Goal: Navigation & Orientation: Find specific page/section

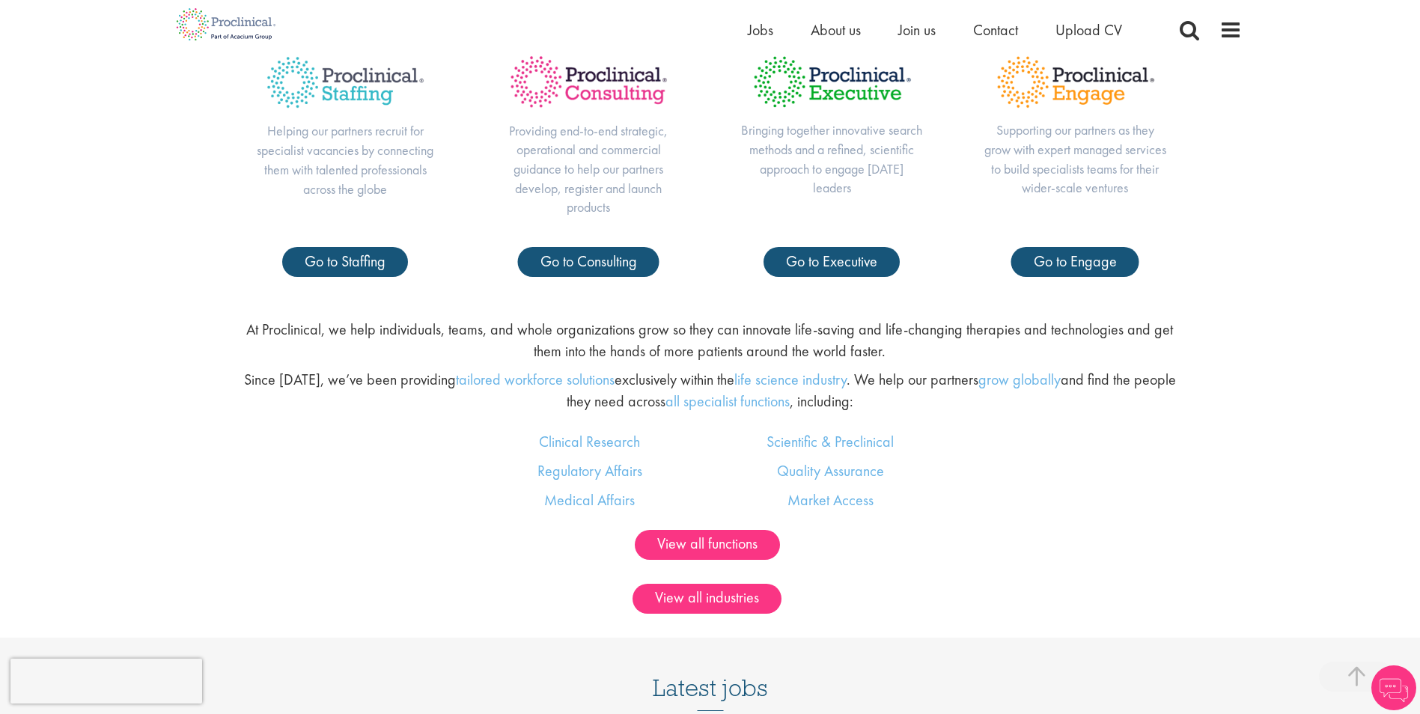
scroll to position [823, 0]
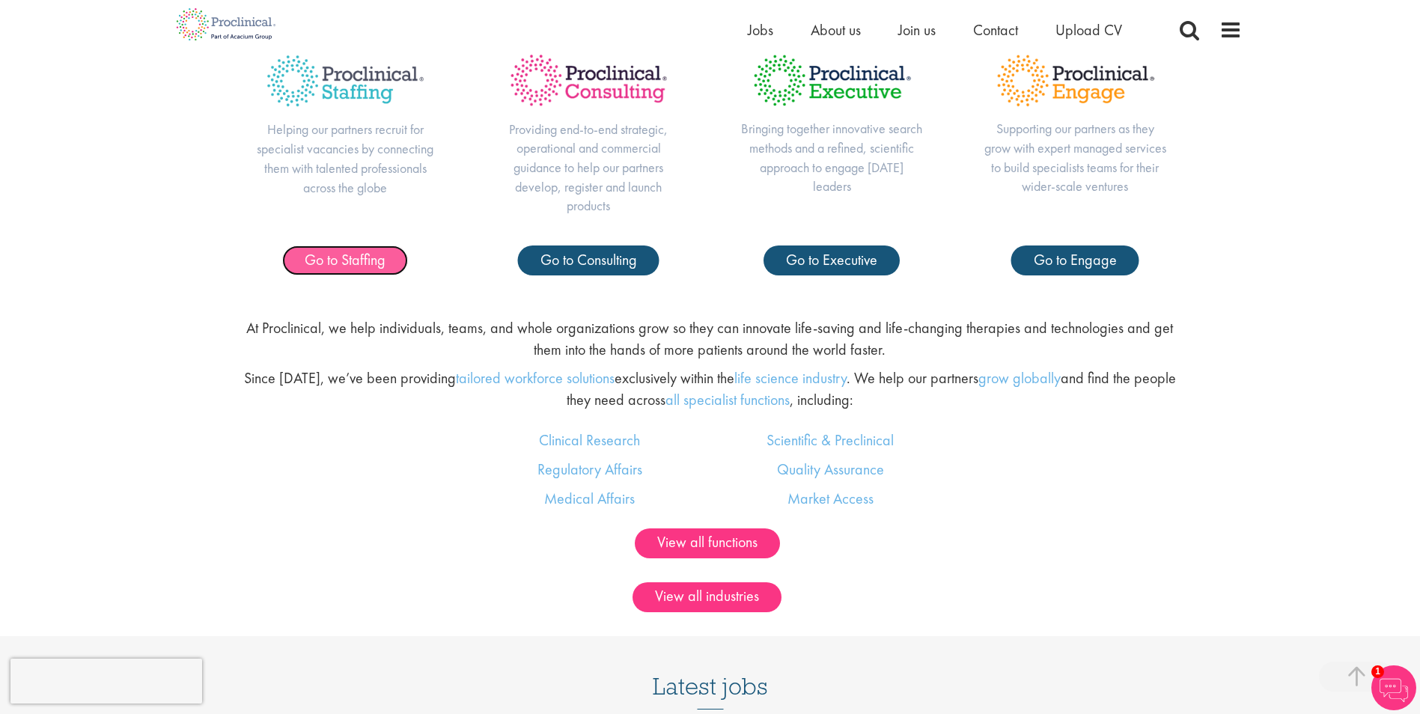
click at [352, 258] on span "Go to Staffing" at bounding box center [345, 259] width 81 height 19
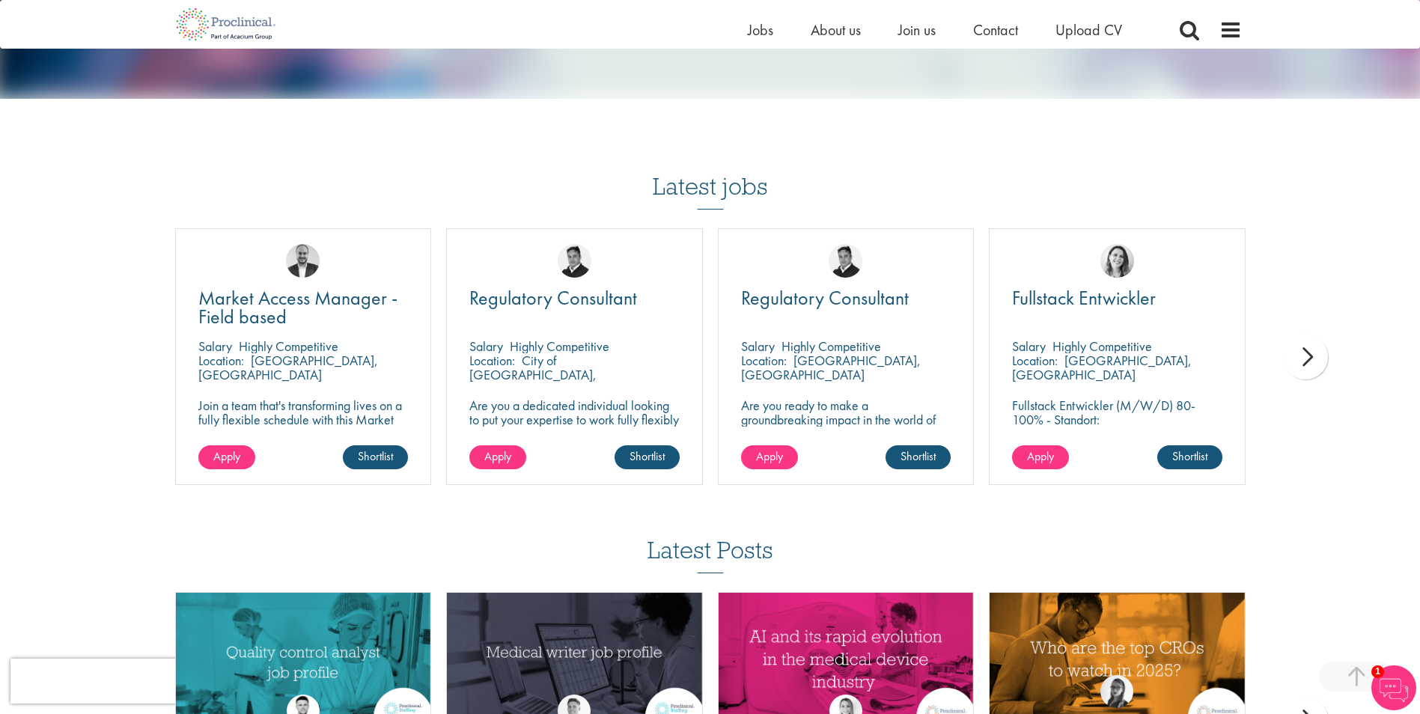
scroll to position [1420, 0]
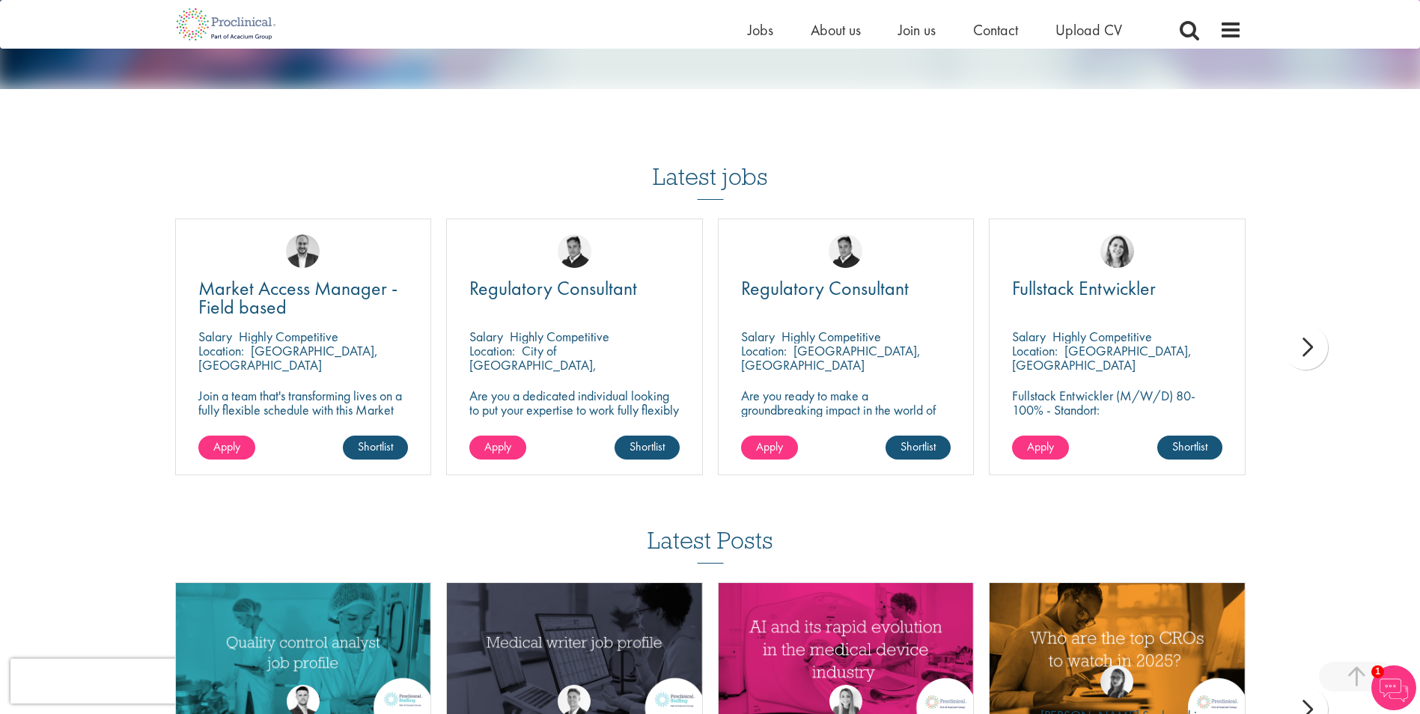
click at [1310, 334] on div "next" at bounding box center [1305, 347] width 45 height 45
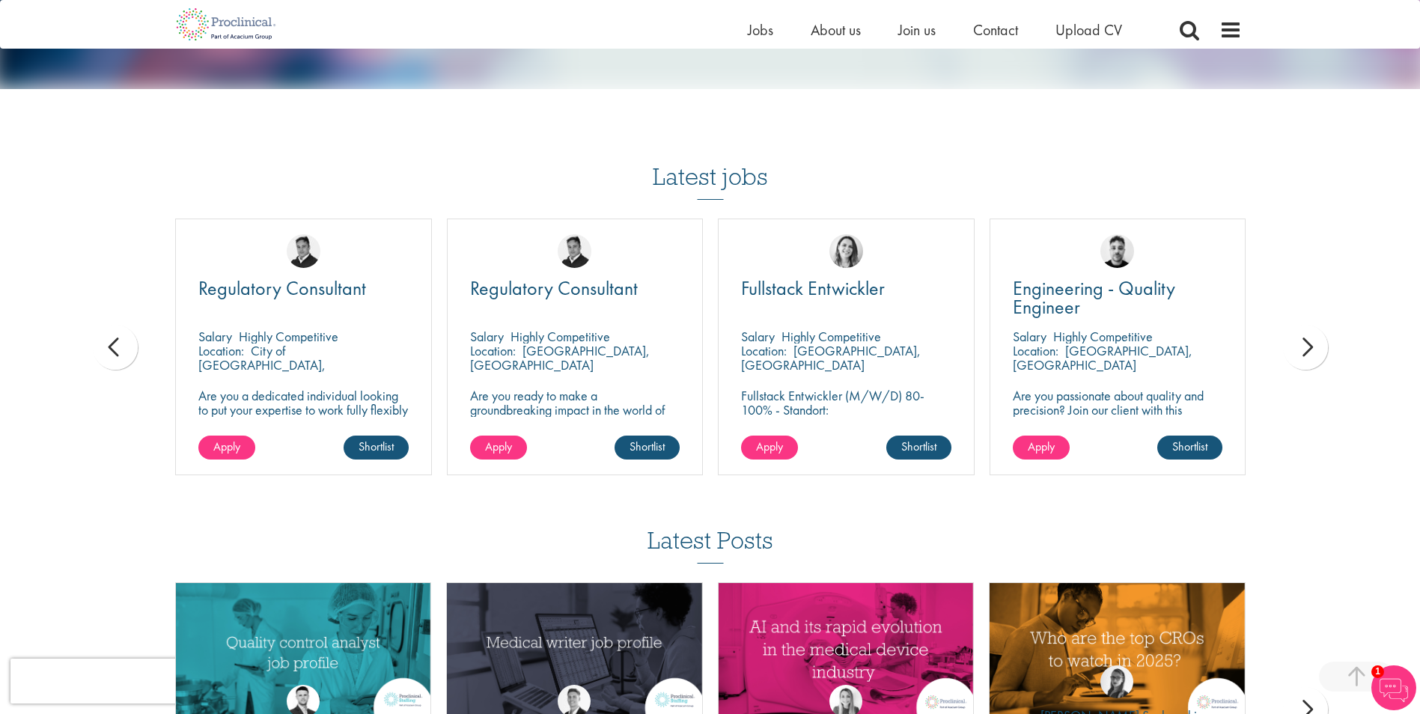
click at [1310, 334] on div "next" at bounding box center [1305, 347] width 45 height 45
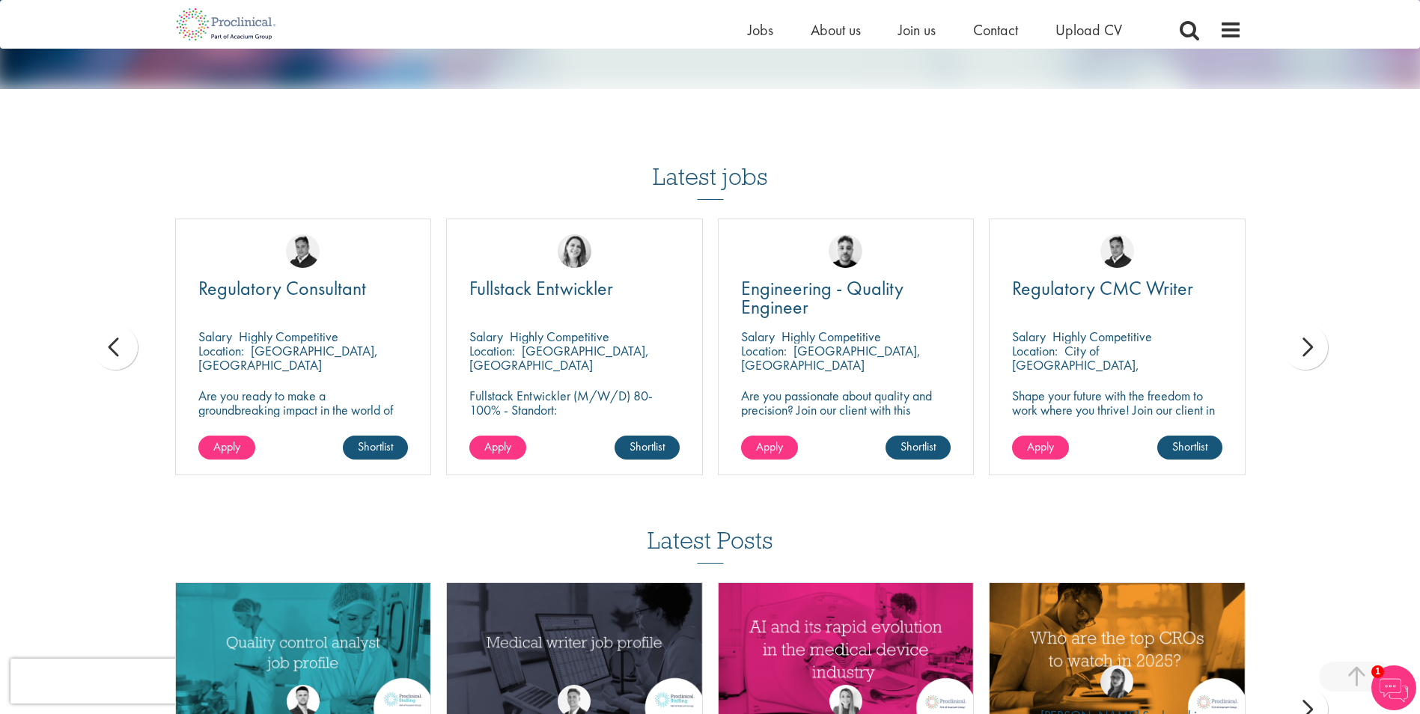
click at [1310, 334] on div "next" at bounding box center [1305, 347] width 45 height 45
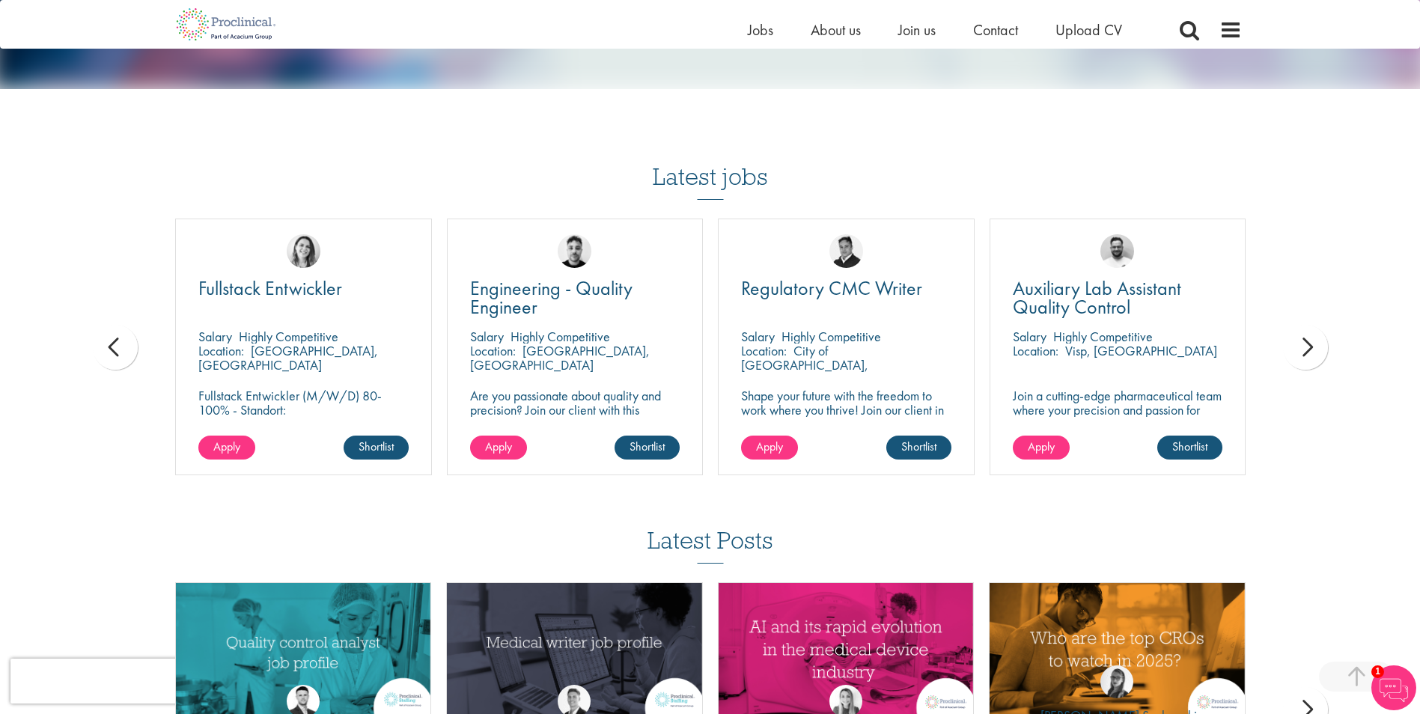
click at [1310, 334] on div "next" at bounding box center [1305, 347] width 45 height 45
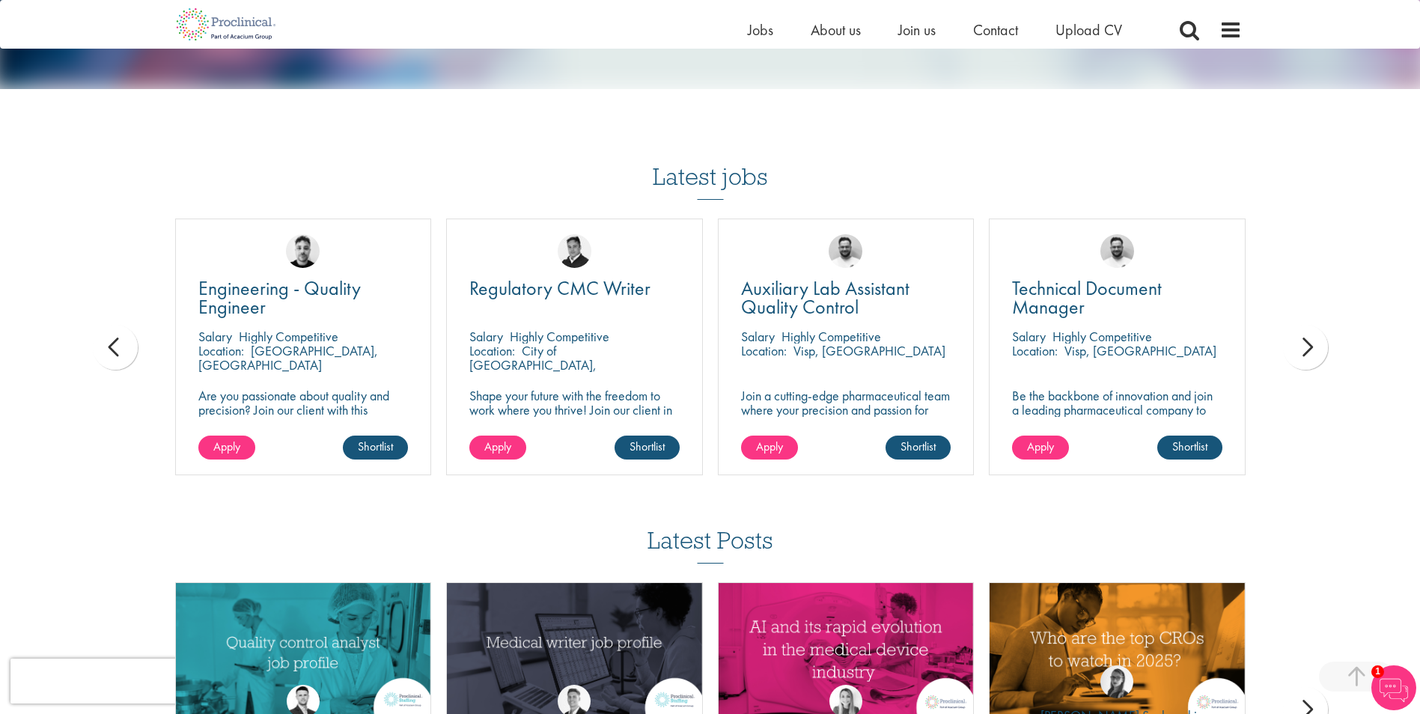
click at [1310, 334] on div "next" at bounding box center [1305, 347] width 45 height 45
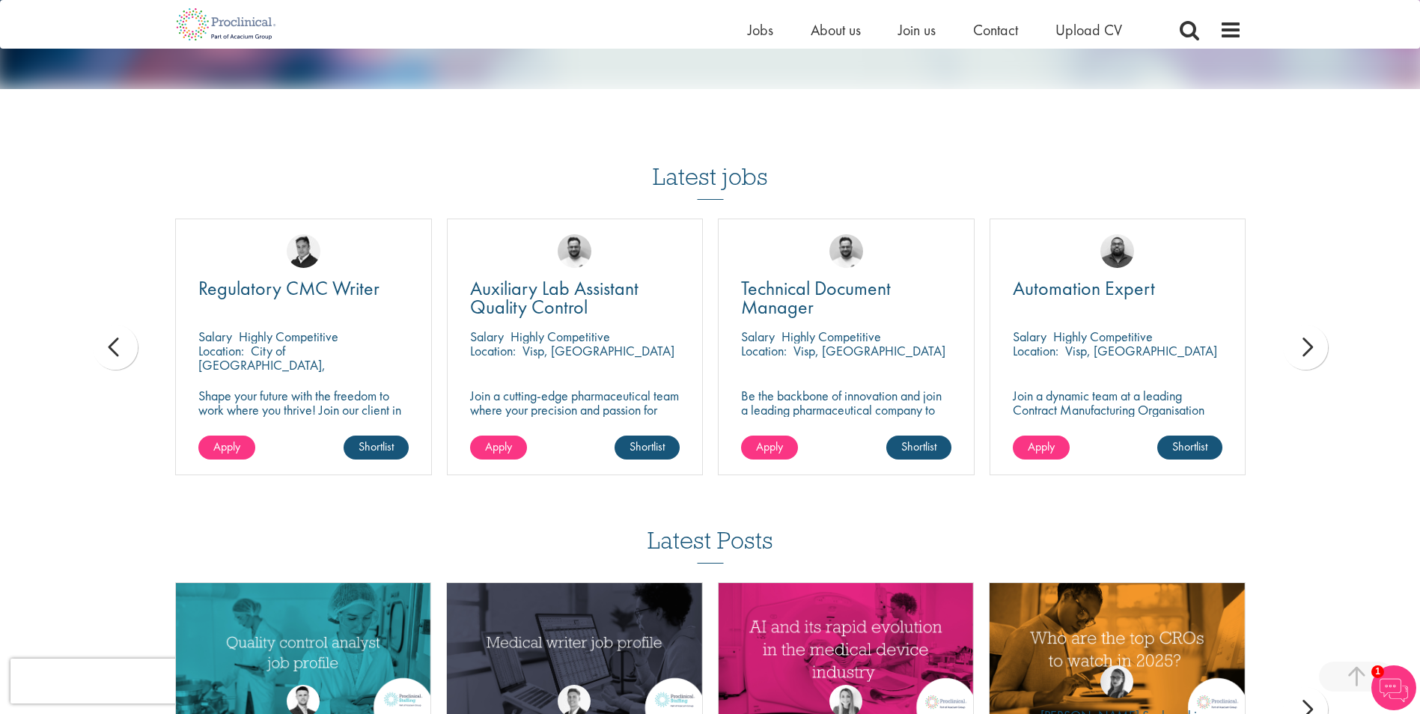
click at [1310, 334] on div "next" at bounding box center [1305, 347] width 45 height 45
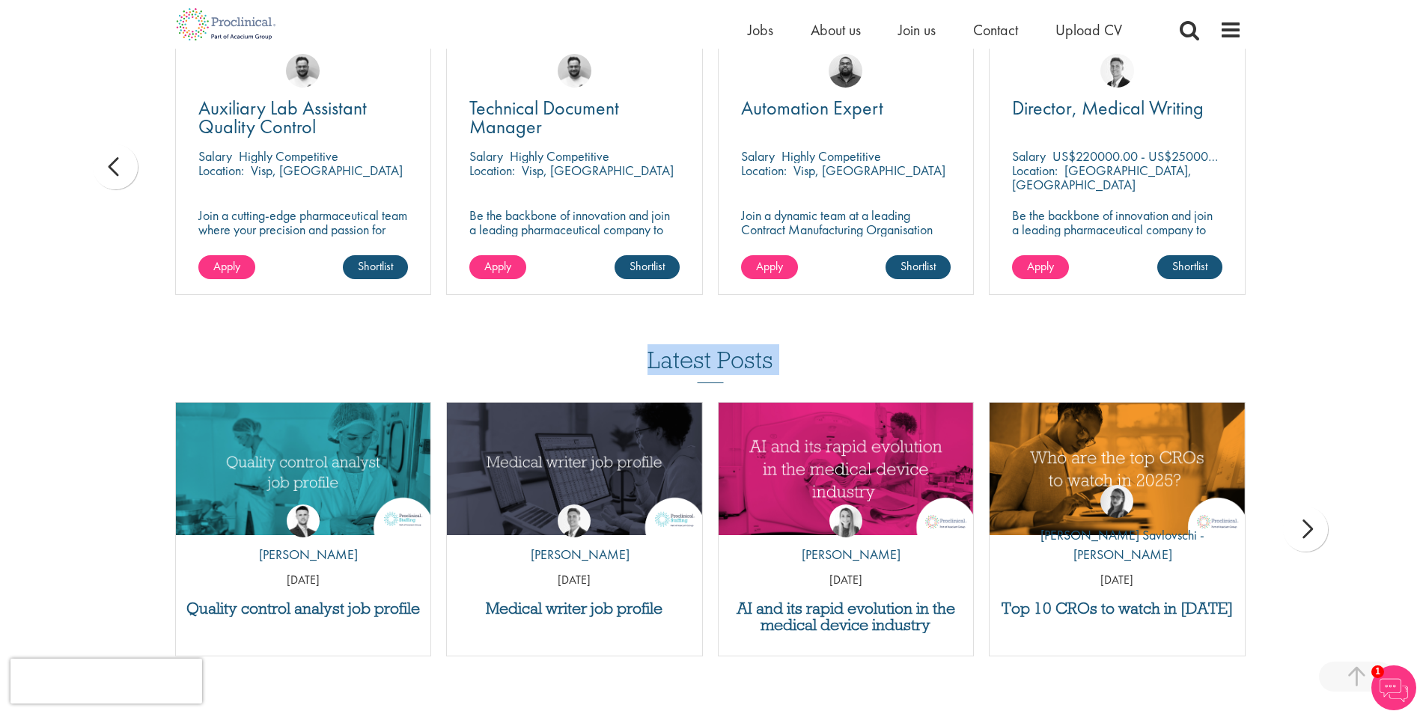
scroll to position [1645, 0]
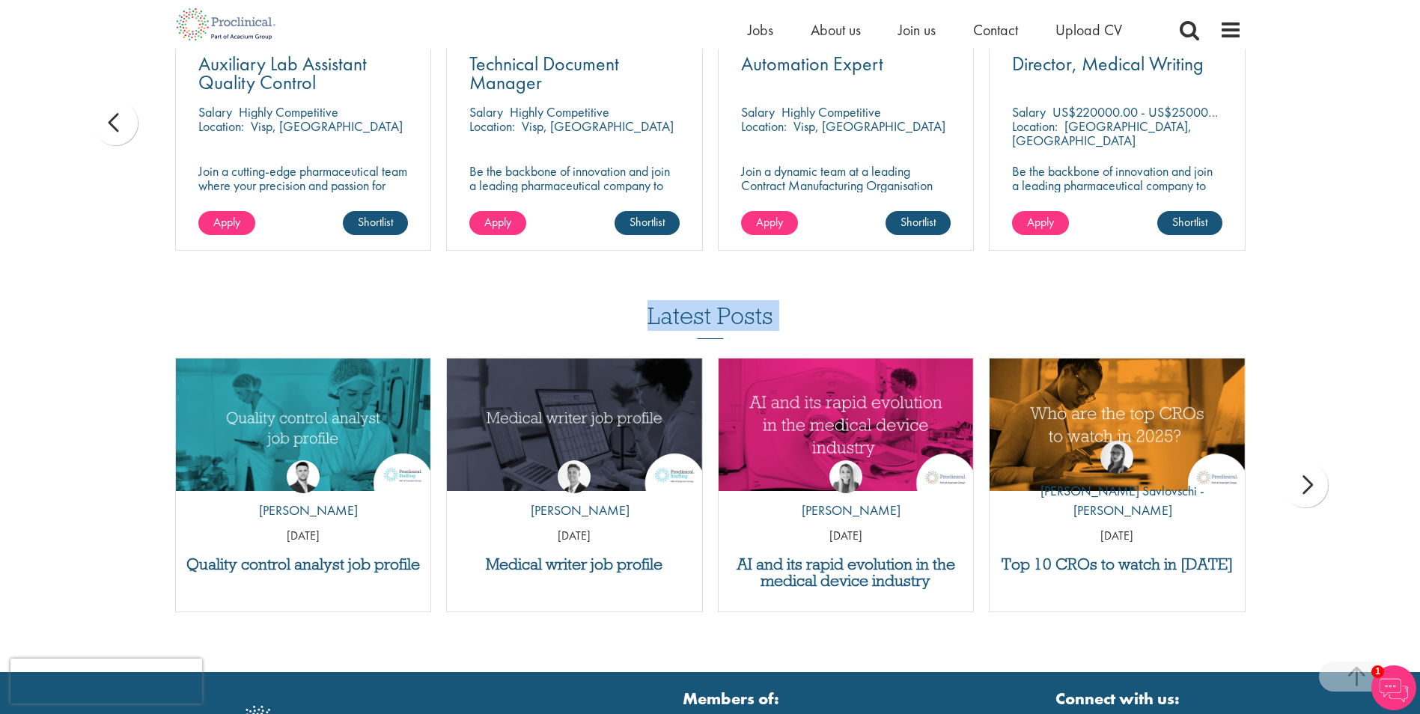
click at [1300, 467] on div "next" at bounding box center [1305, 484] width 45 height 45
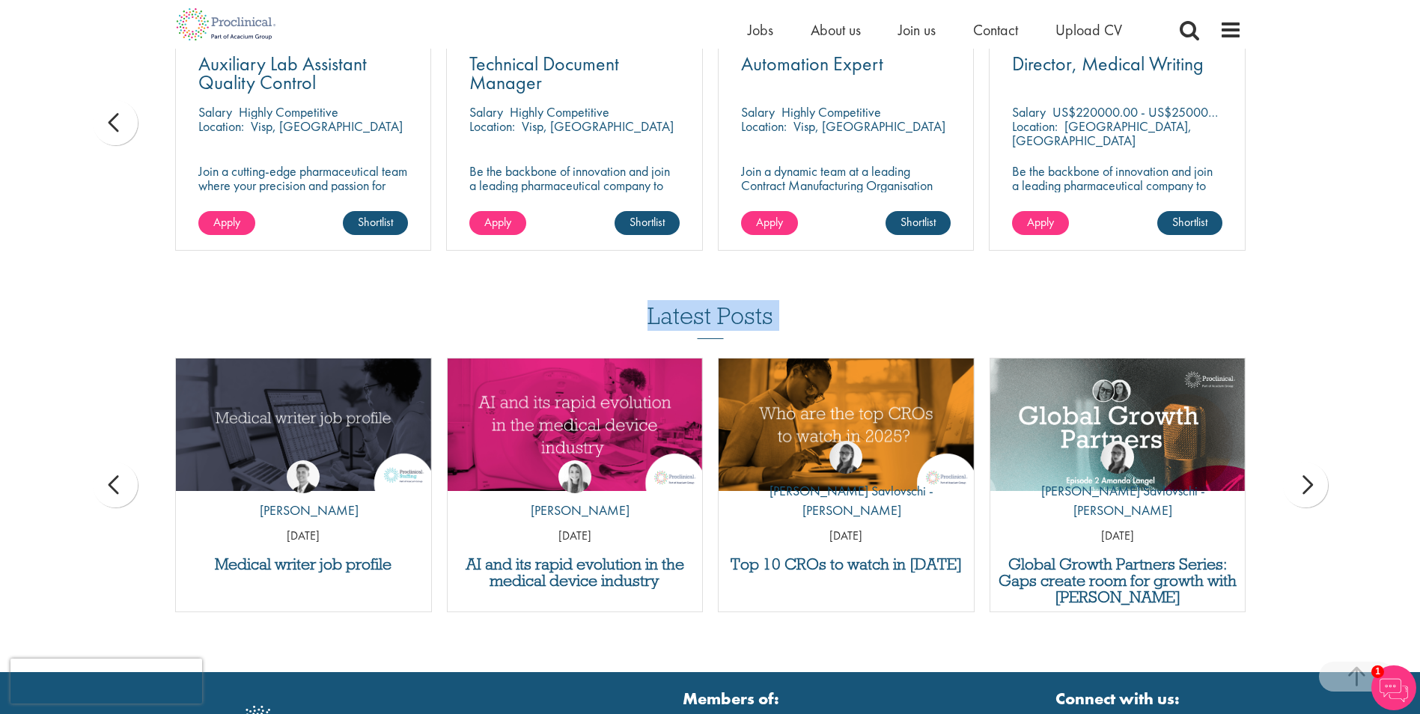
click at [1300, 467] on div "next" at bounding box center [1305, 484] width 45 height 45
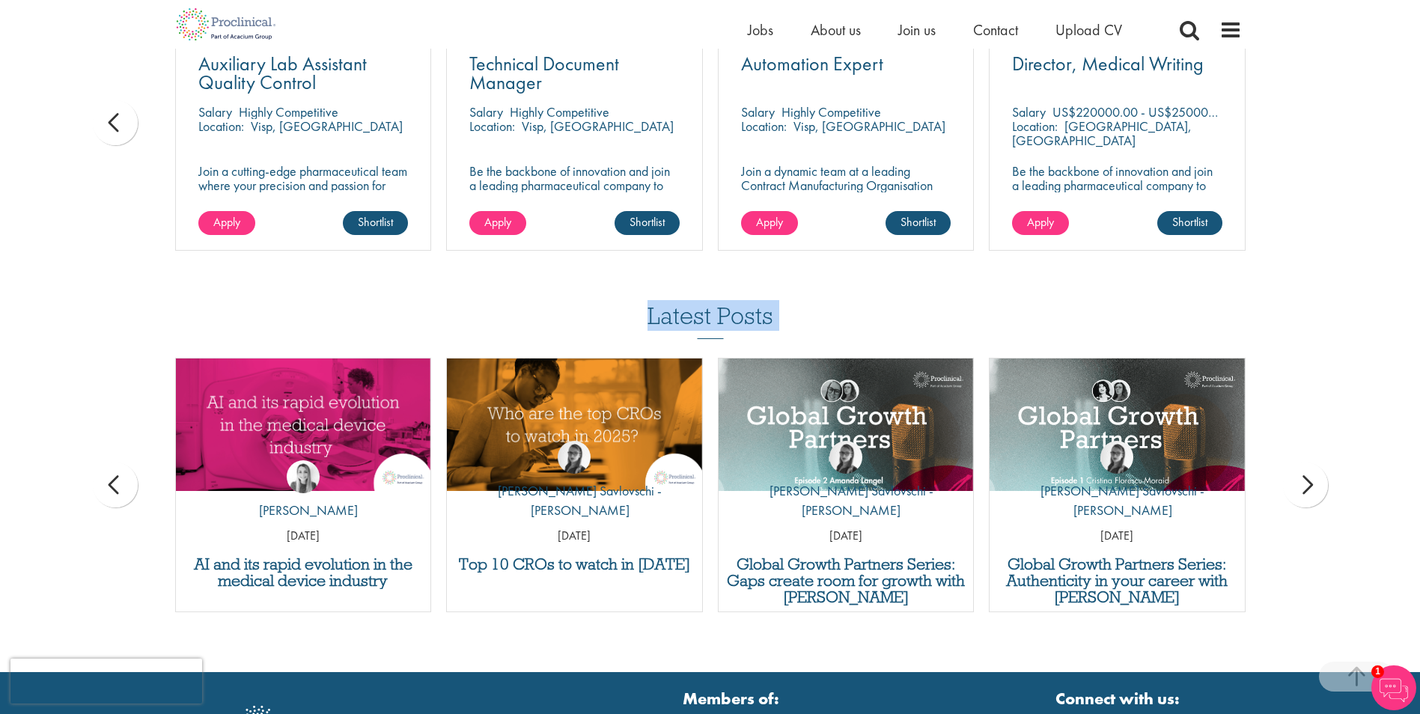
click at [1300, 467] on div "next" at bounding box center [1305, 484] width 45 height 45
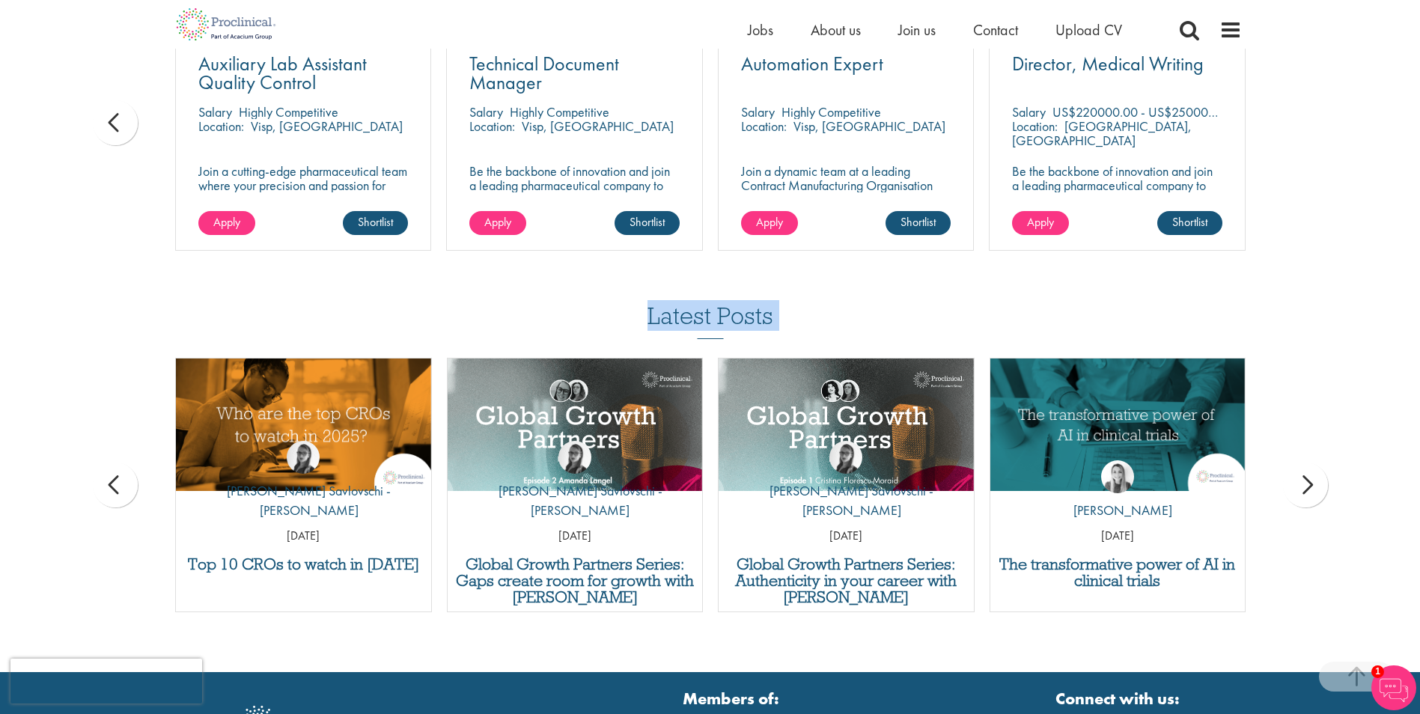
click at [1300, 467] on div "next" at bounding box center [1305, 484] width 45 height 45
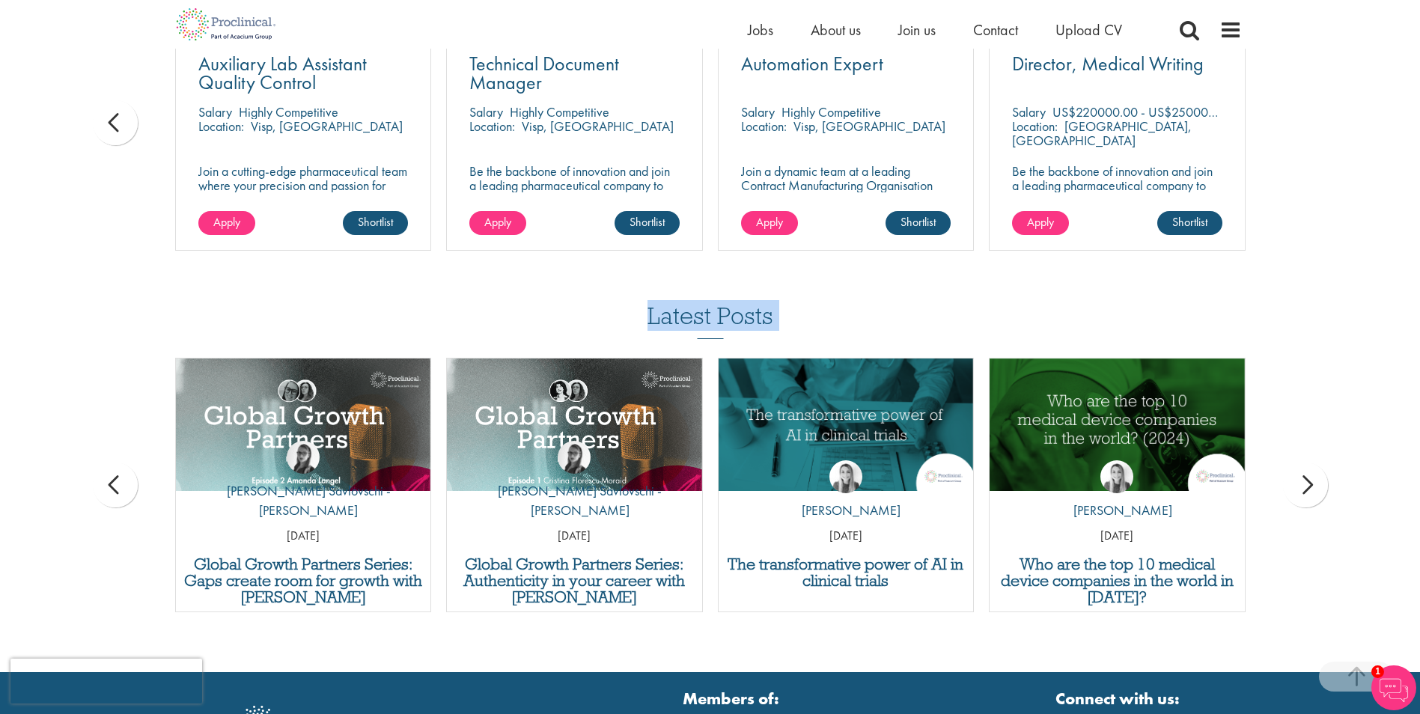
click at [1300, 467] on div "next" at bounding box center [1305, 484] width 45 height 45
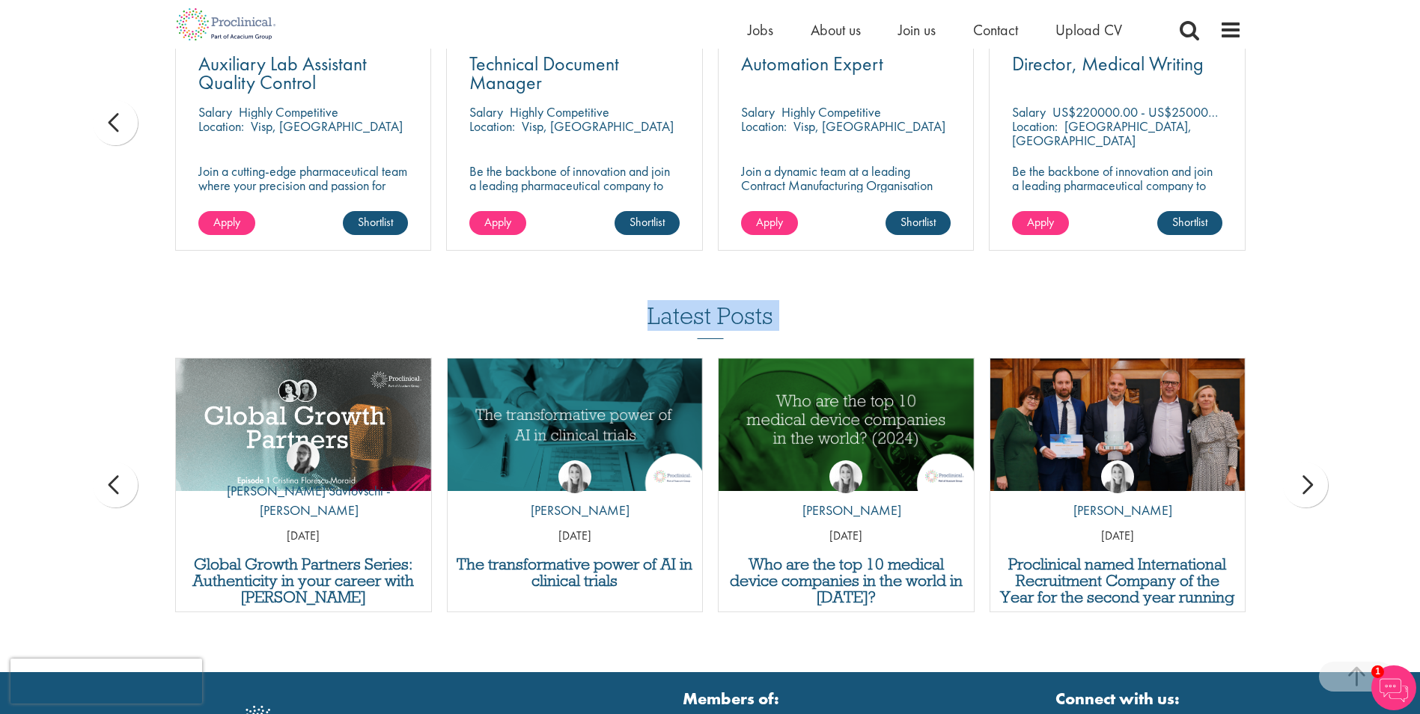
click at [1300, 467] on div "next" at bounding box center [1305, 484] width 45 height 45
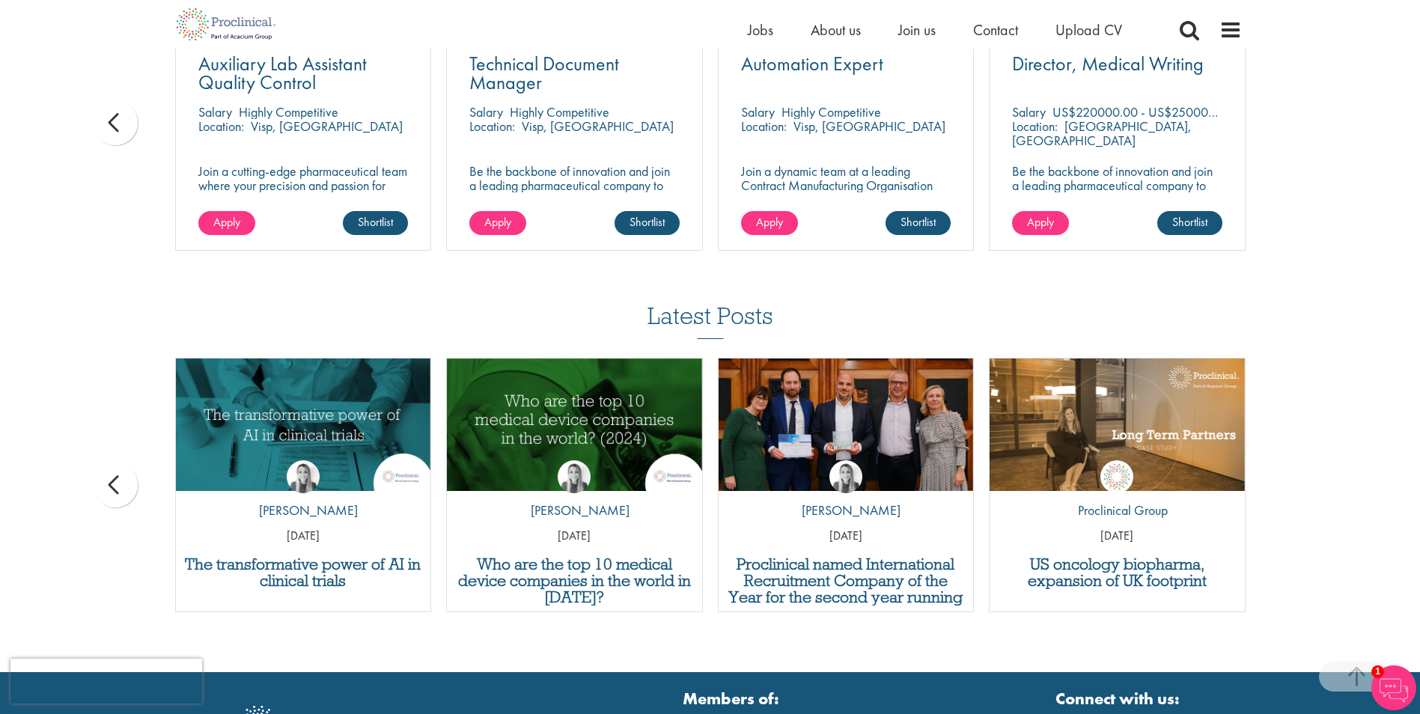
click at [1300, 467] on div "Latest Posts Quality control analyst job profile by Joshua Godden 14 Aug 25 Med…" at bounding box center [710, 465] width 1420 height 324
click at [125, 467] on div "prev" at bounding box center [115, 484] width 45 height 45
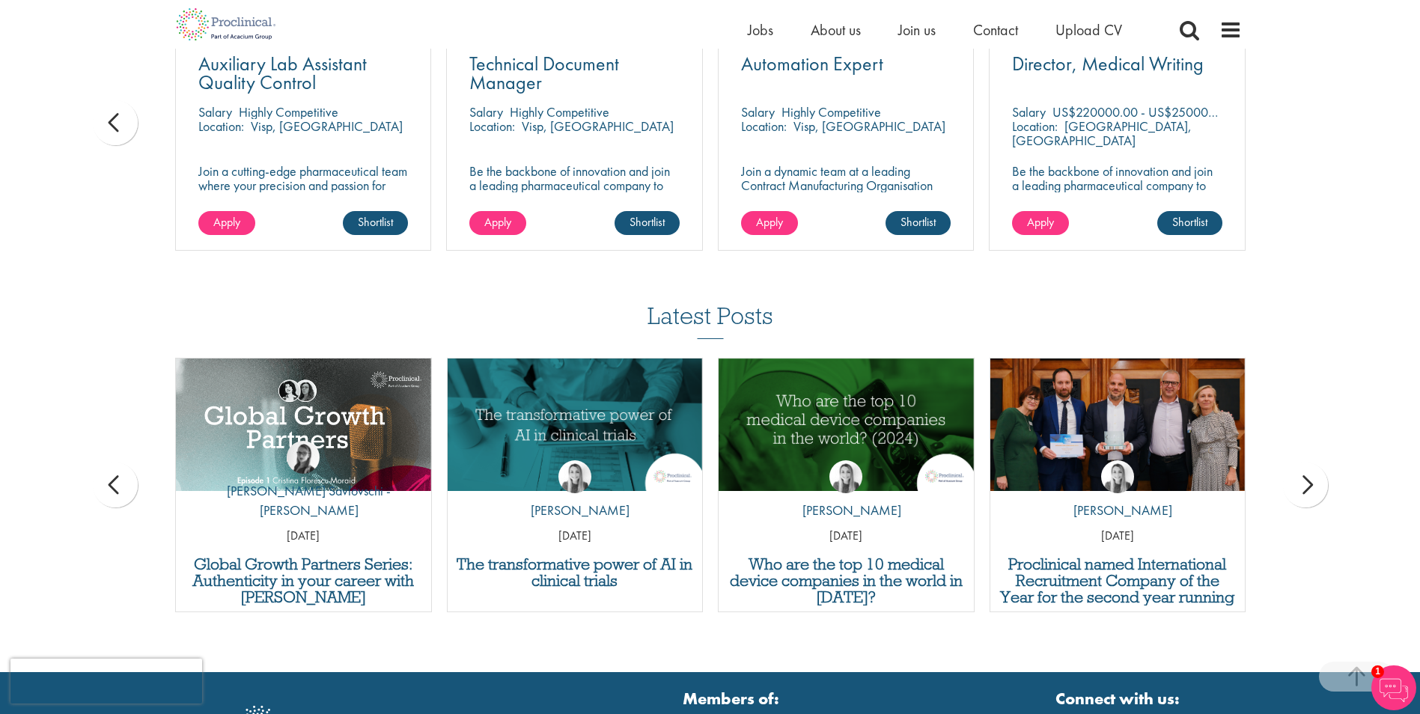
click at [125, 467] on div "prev" at bounding box center [115, 484] width 45 height 45
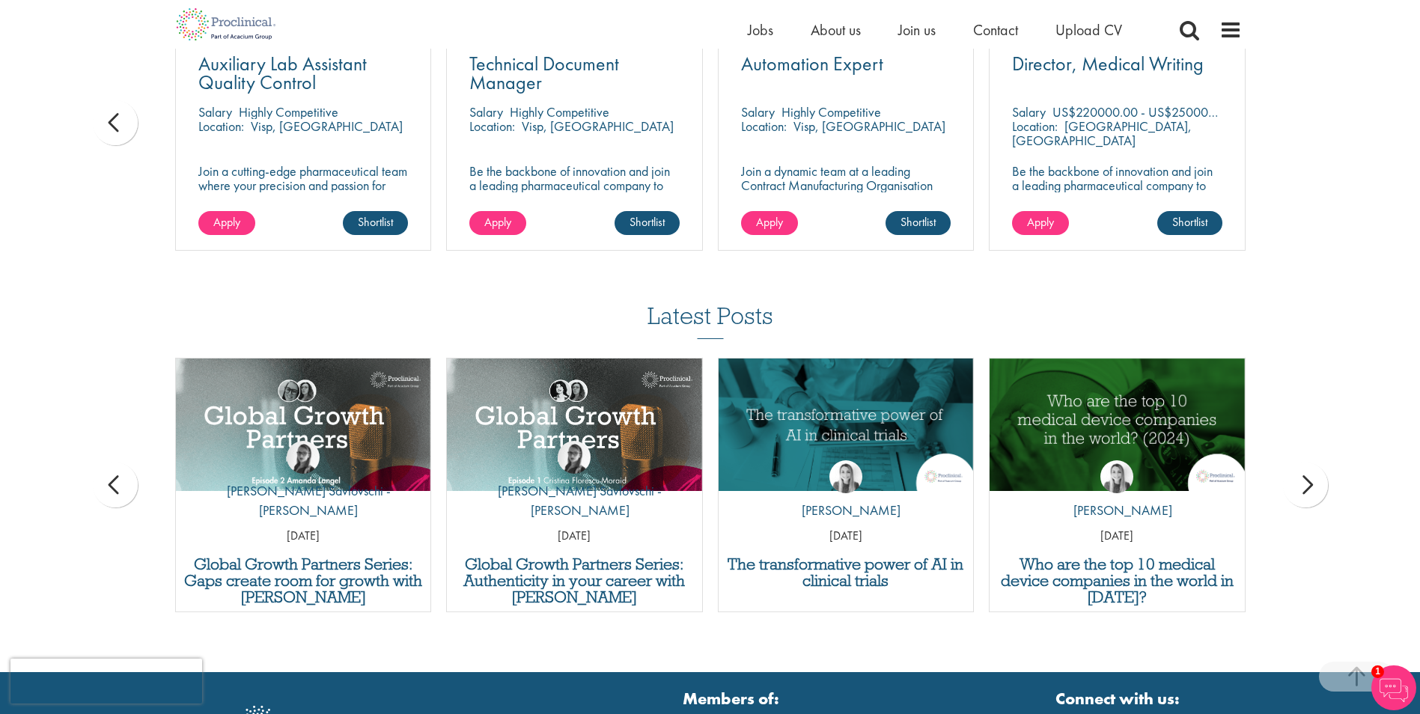
click at [125, 467] on div "prev" at bounding box center [115, 484] width 45 height 45
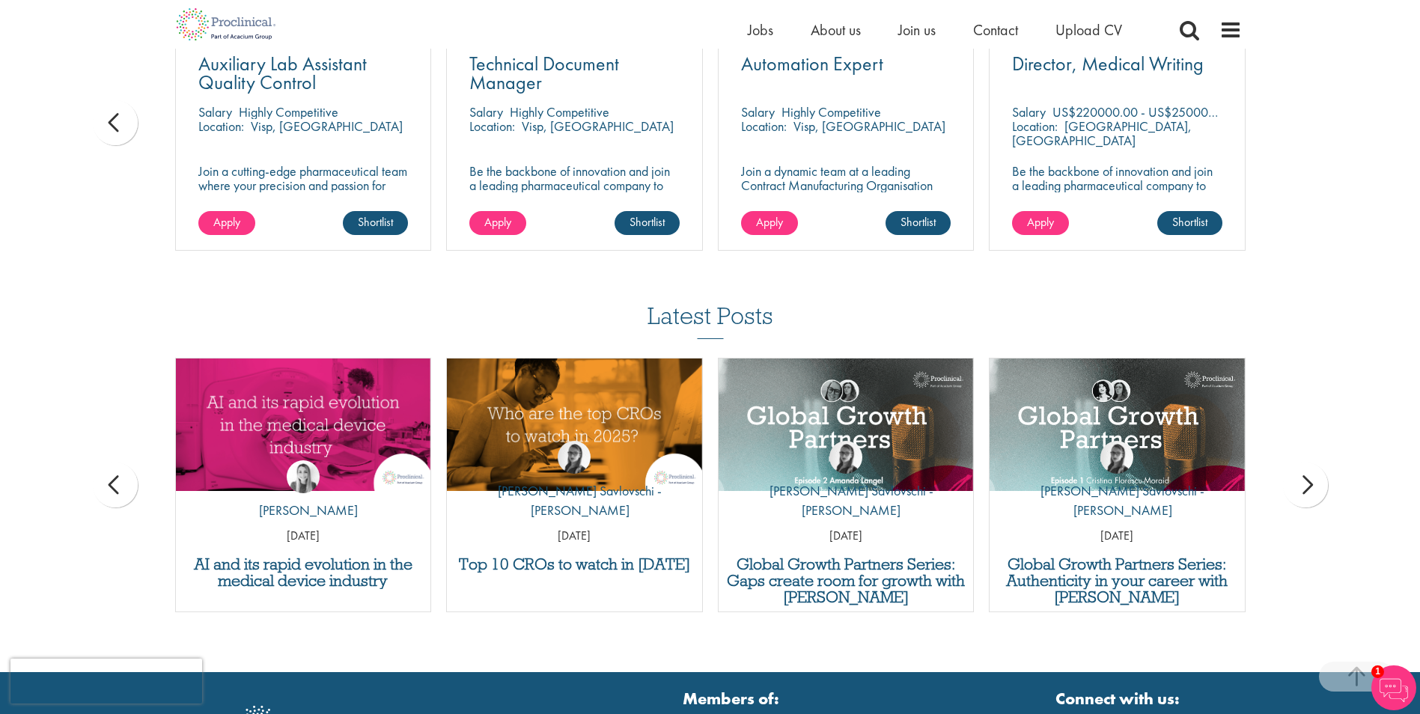
click at [125, 467] on div "prev" at bounding box center [115, 484] width 45 height 45
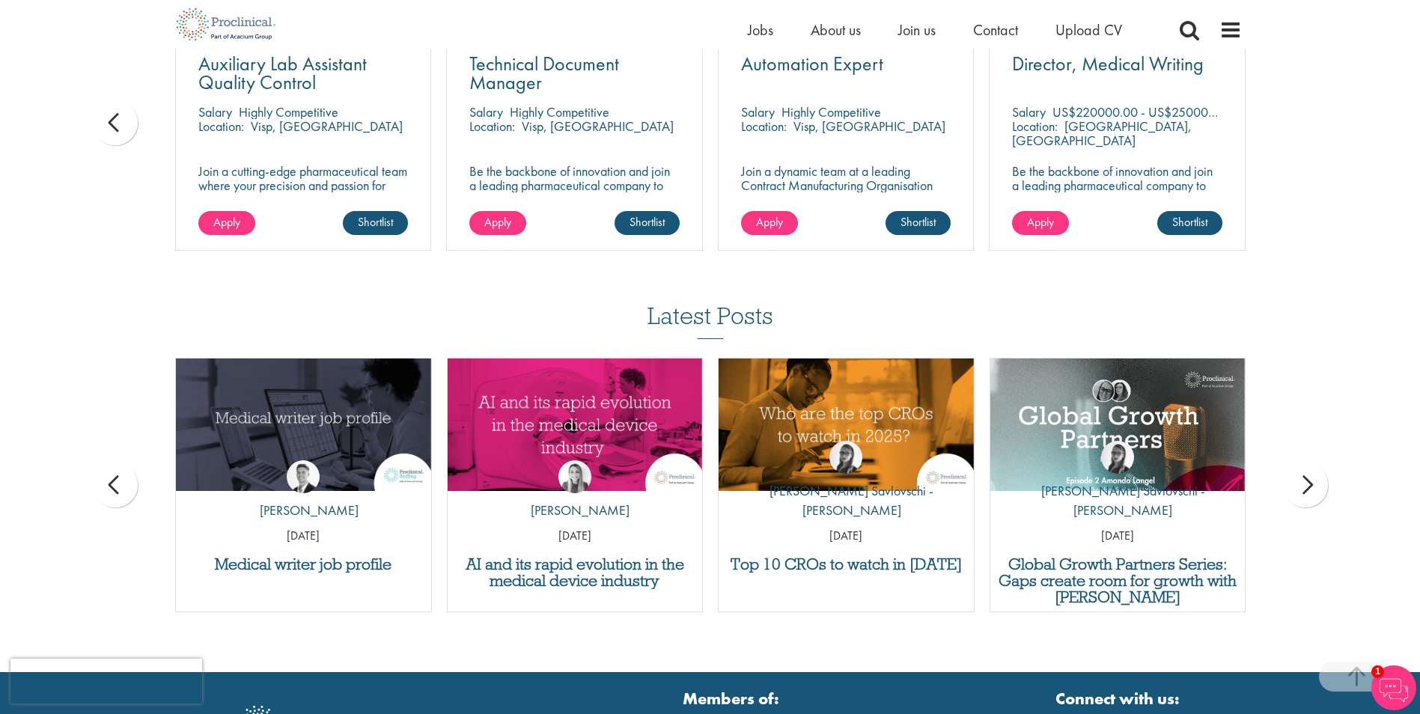
click at [125, 467] on div "prev" at bounding box center [115, 484] width 45 height 45
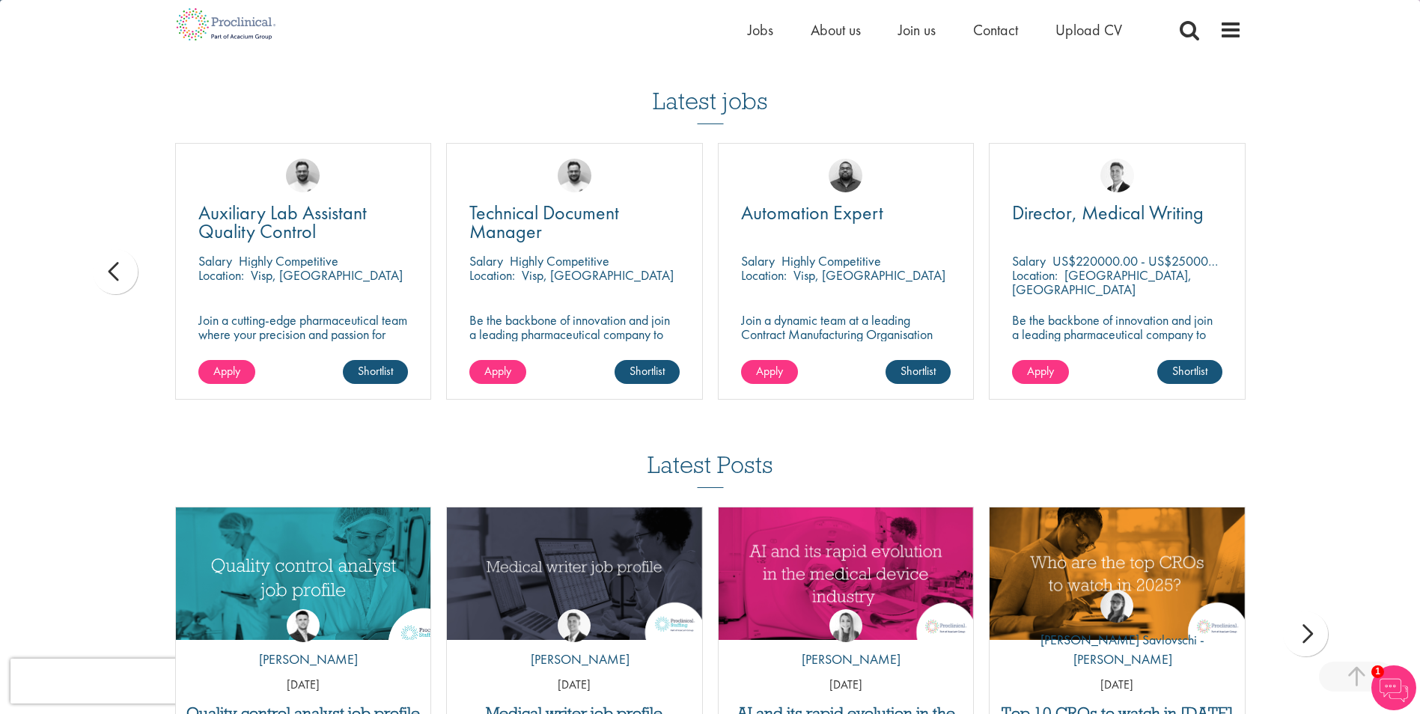
scroll to position [1495, 0]
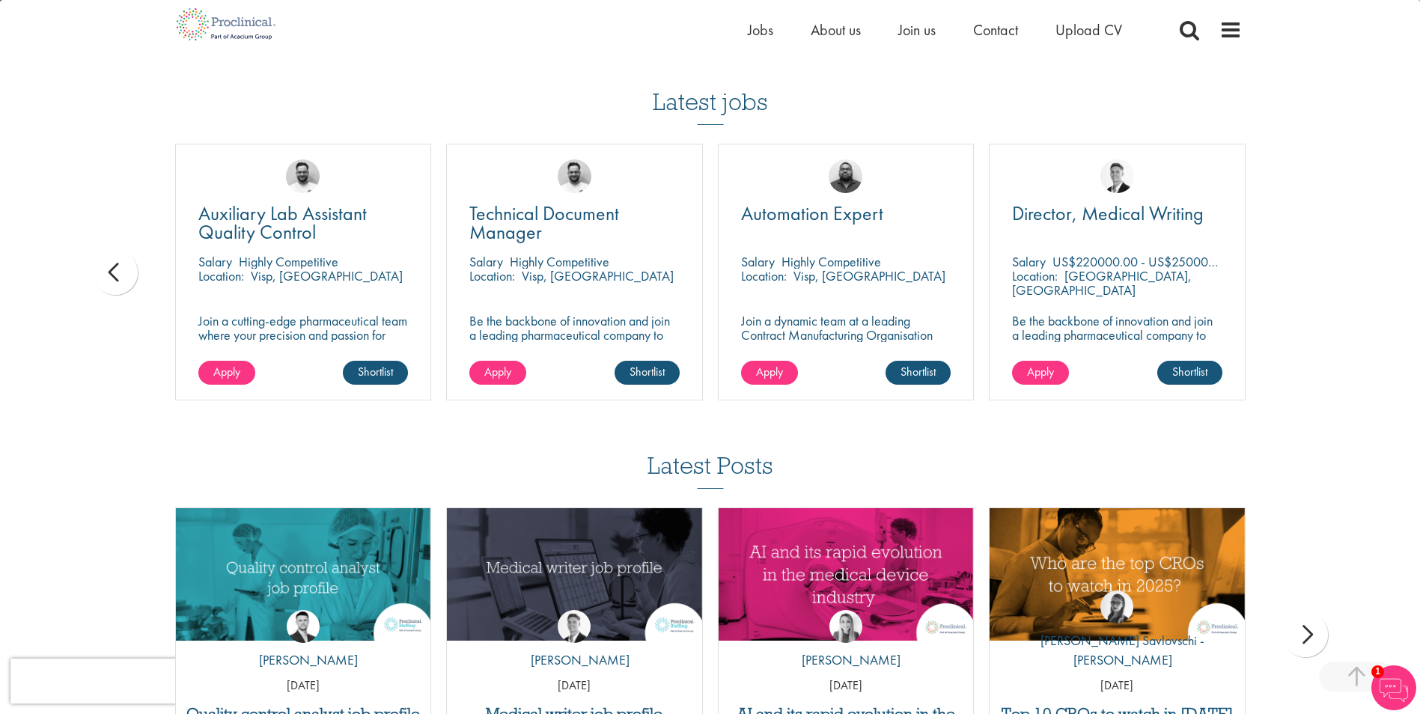
click at [128, 257] on div "prev" at bounding box center [115, 272] width 45 height 45
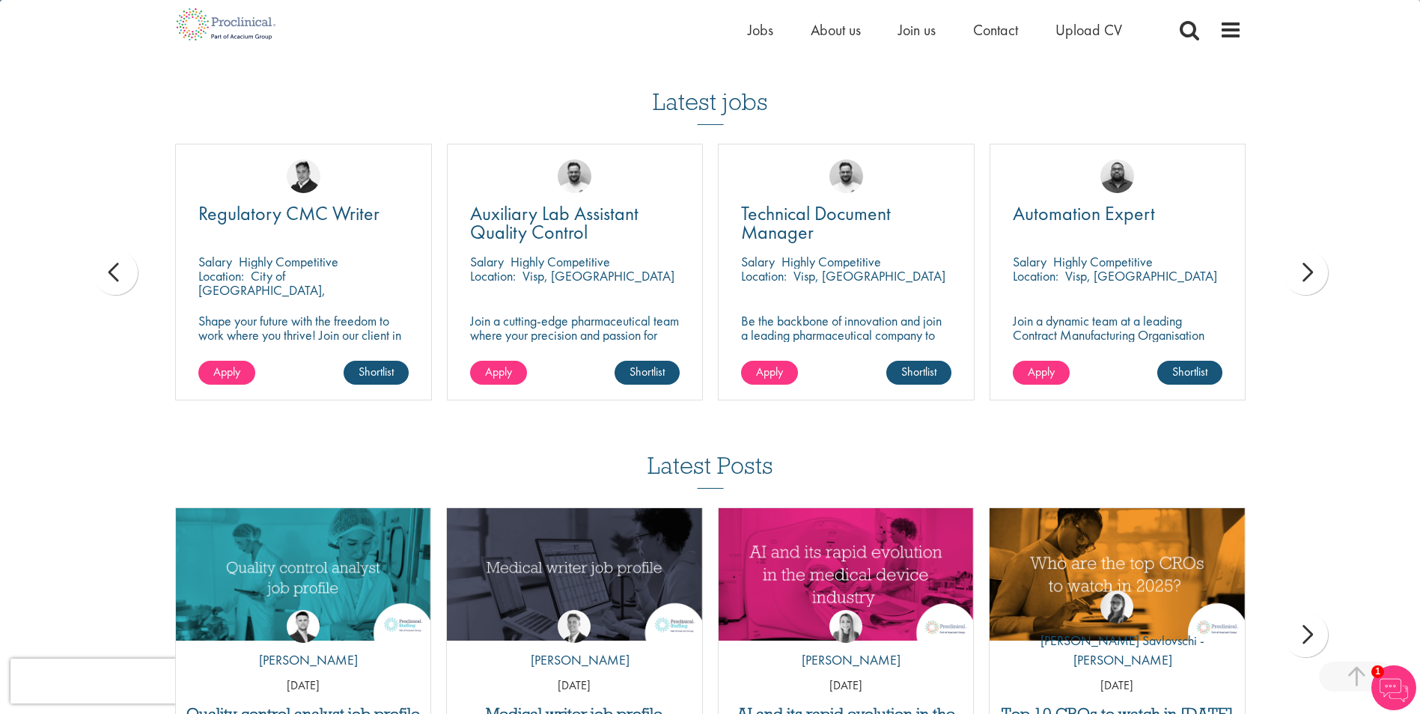
click at [128, 257] on div "prev" at bounding box center [115, 272] width 45 height 45
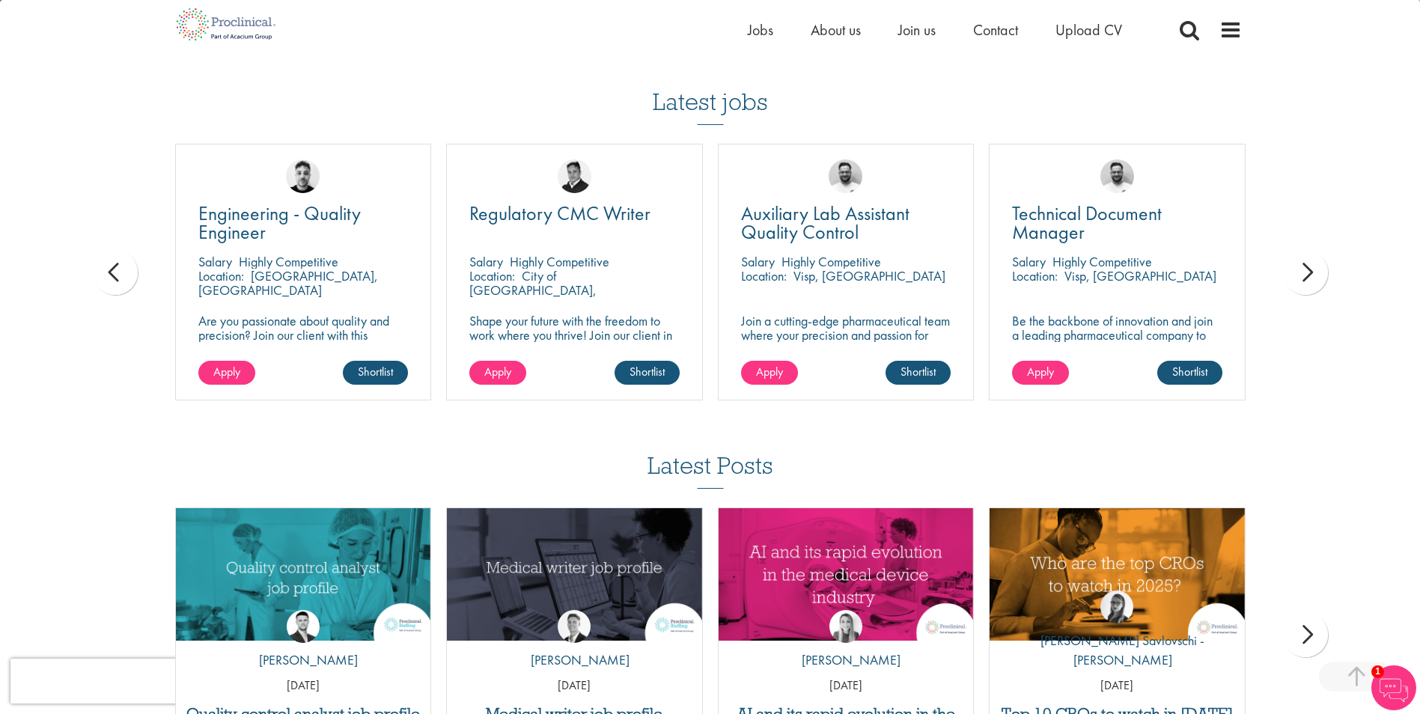
click at [128, 257] on div "prev" at bounding box center [115, 272] width 45 height 45
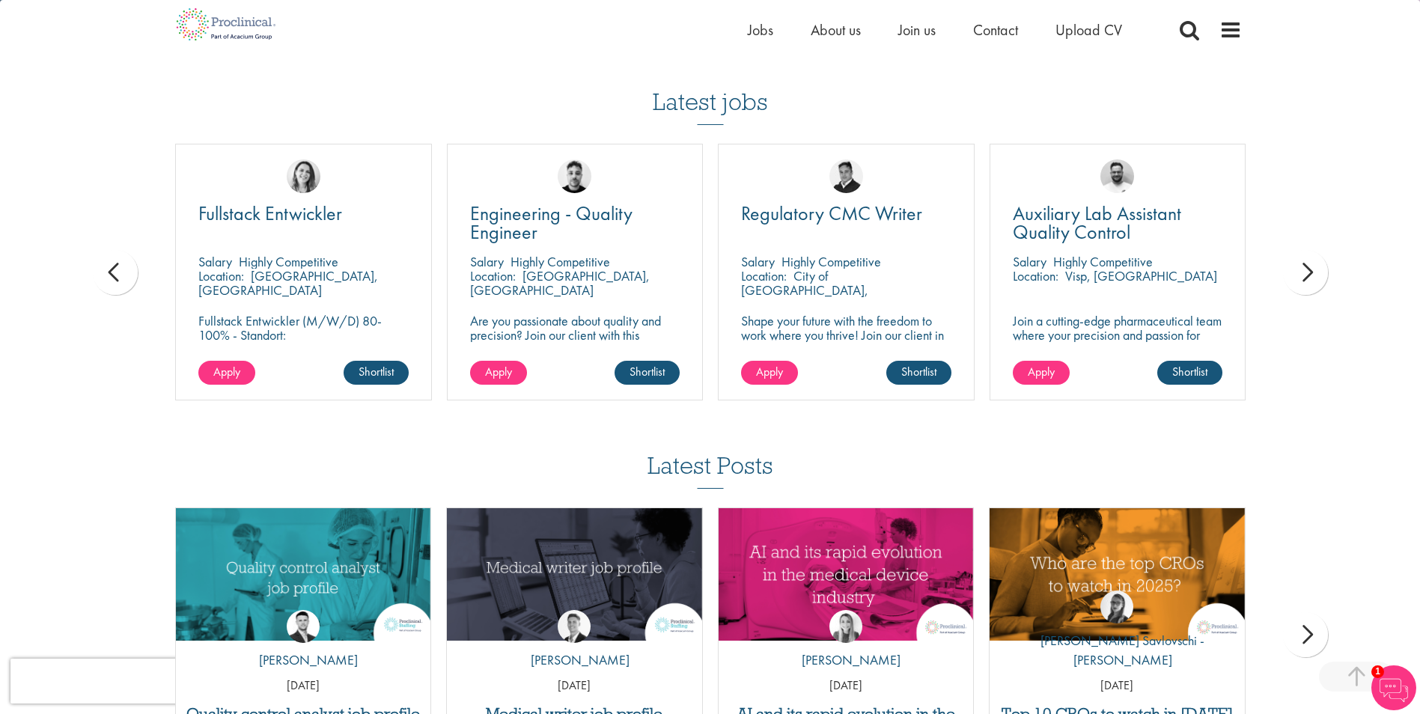
click at [128, 257] on div "prev" at bounding box center [115, 272] width 45 height 45
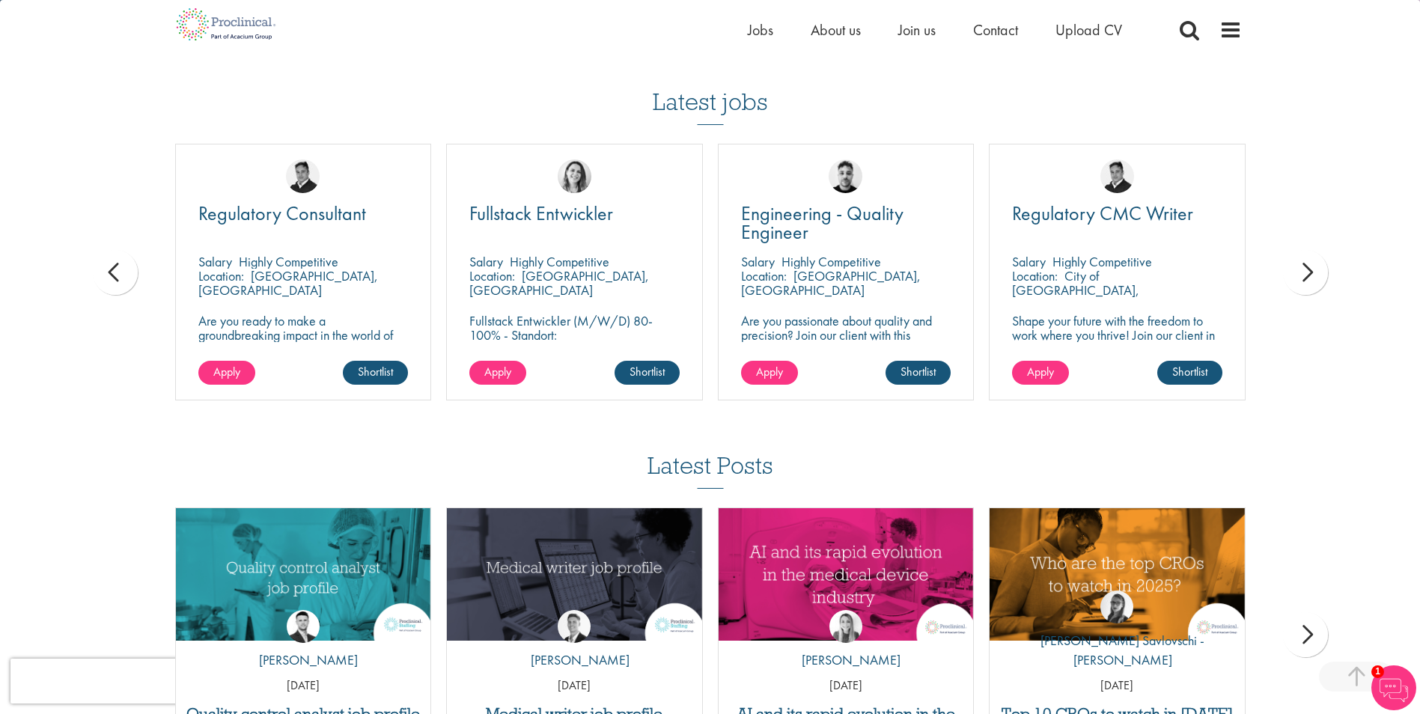
click at [128, 257] on div "prev" at bounding box center [115, 272] width 45 height 45
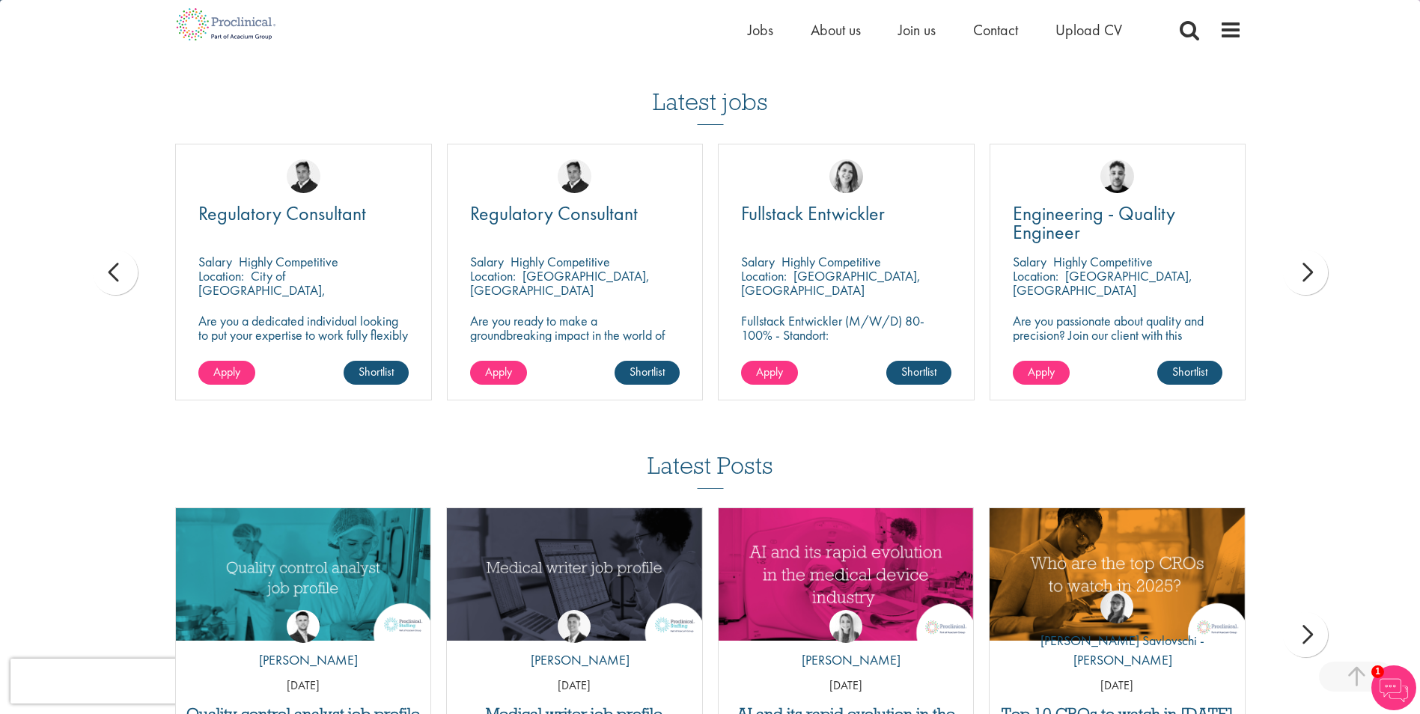
click at [128, 257] on div "prev" at bounding box center [115, 272] width 45 height 45
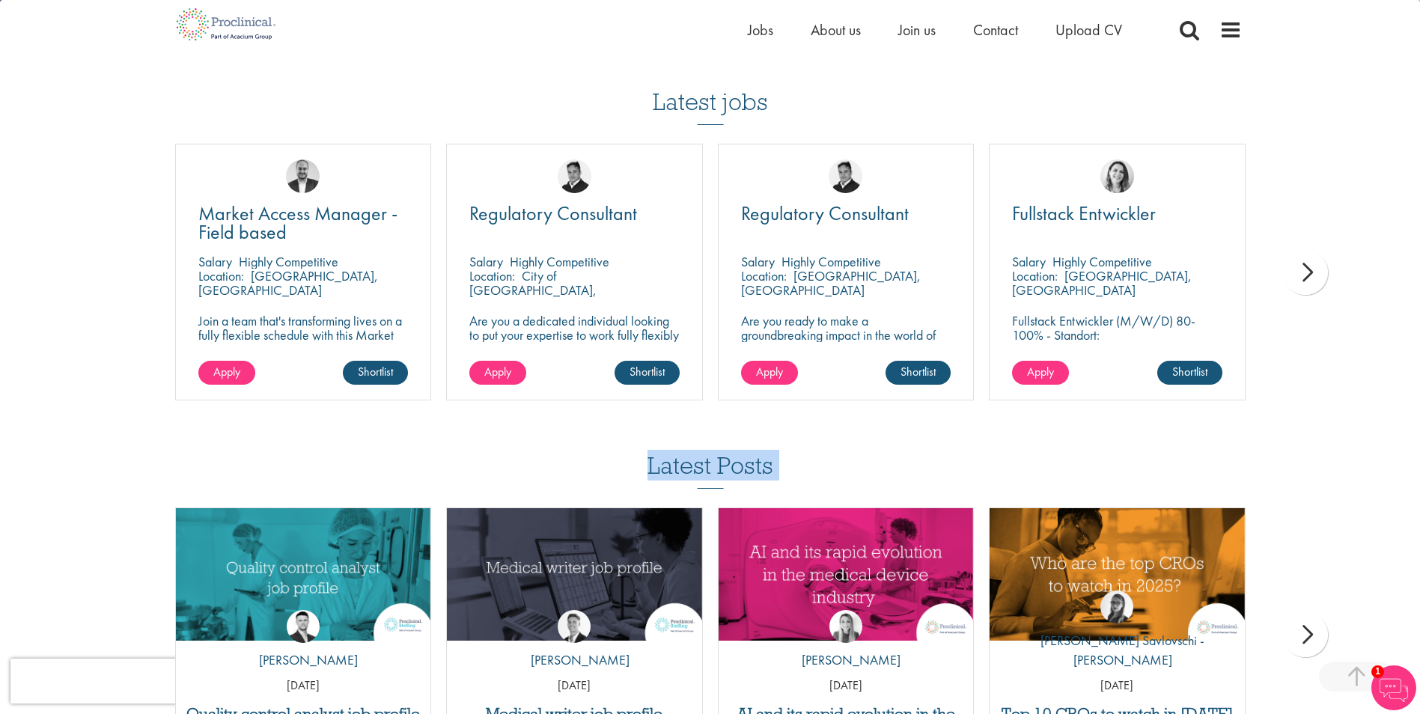
drag, startPoint x: 128, startPoint y: 257, endPoint x: 93, endPoint y: 348, distance: 97.1
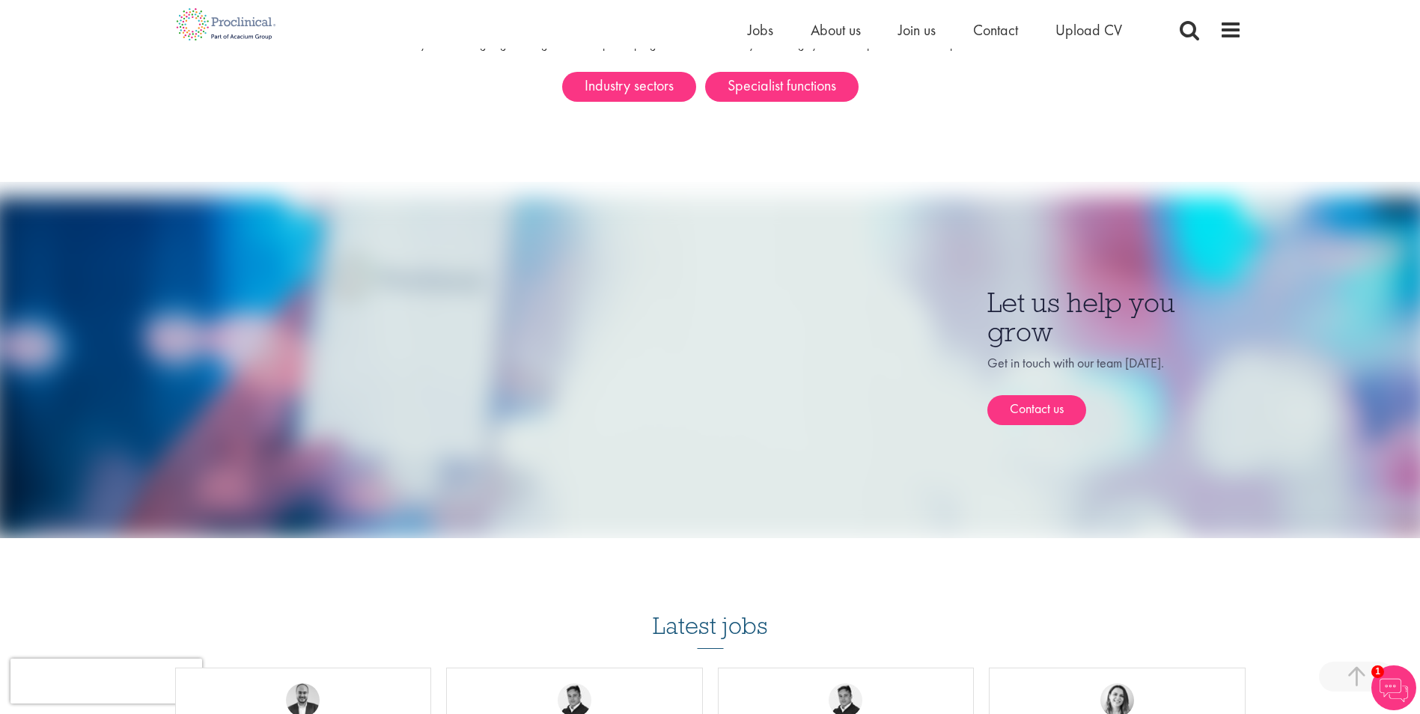
scroll to position [447, 0]
